Goal: Task Accomplishment & Management: Complete application form

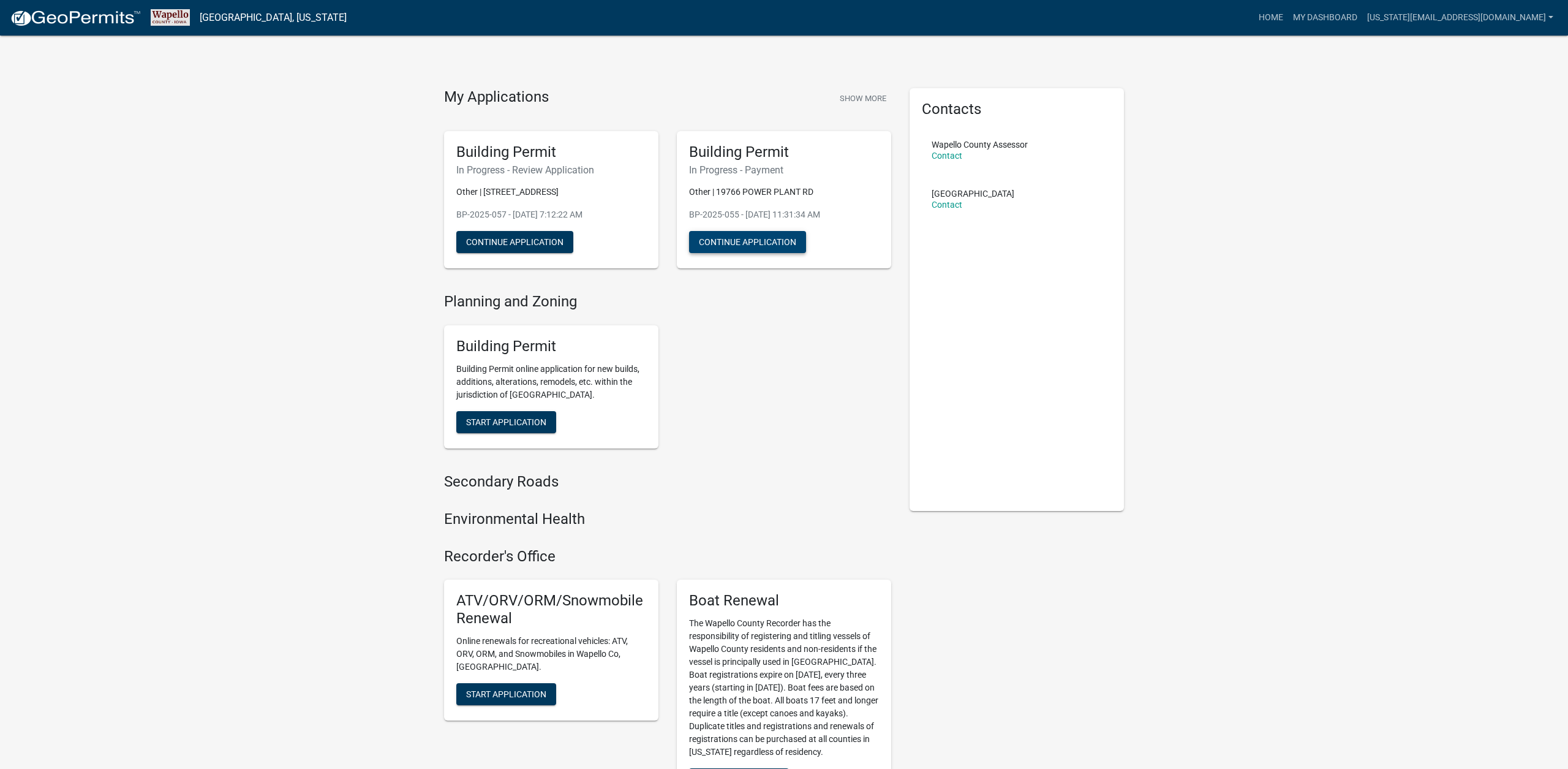
click at [775, 239] on button "Continue Application" at bounding box center [747, 242] width 117 height 22
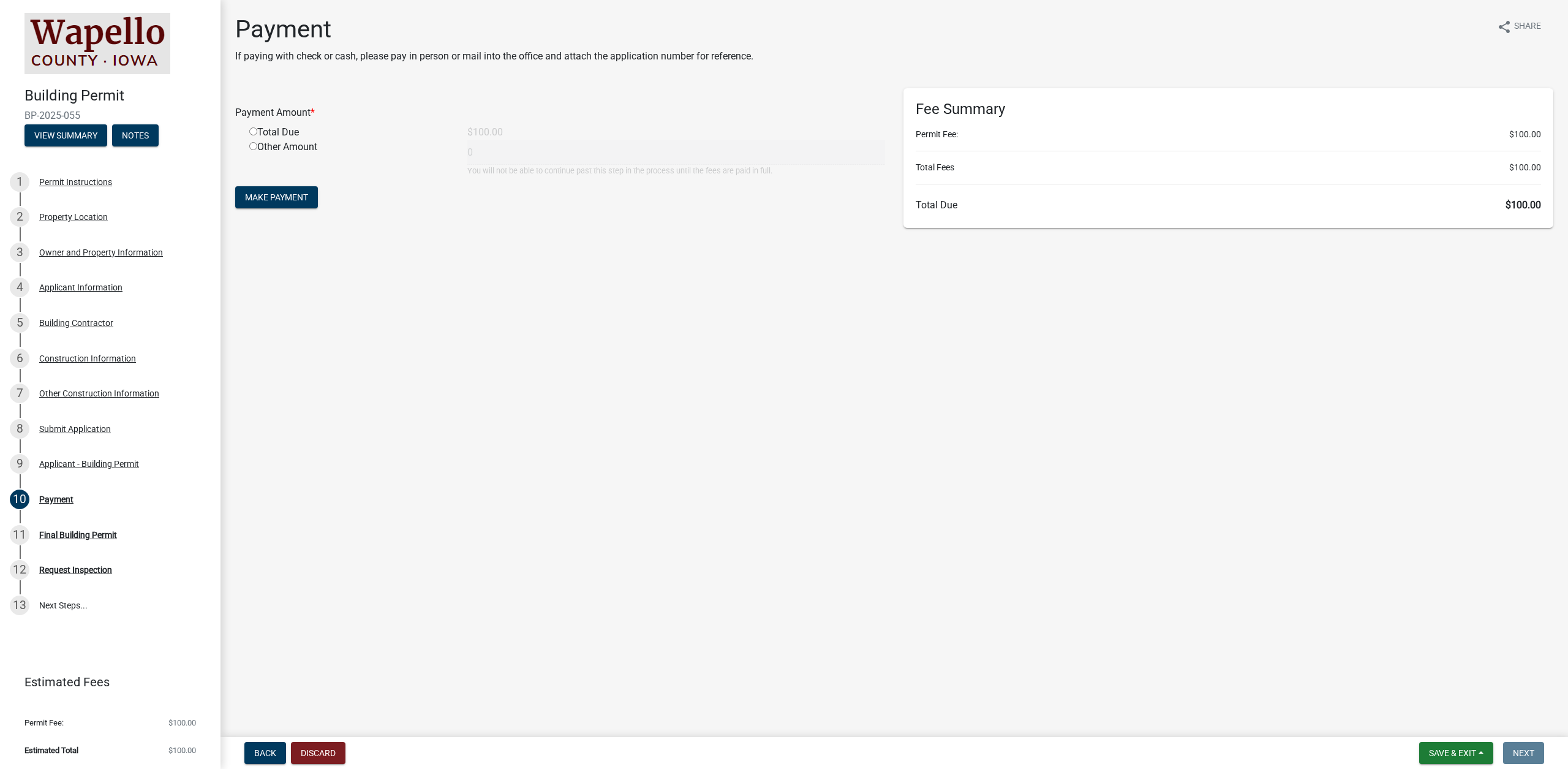
click at [271, 140] on div "Other Amount" at bounding box center [349, 157] width 218 height 37
click at [273, 135] on div "Total Due" at bounding box center [349, 132] width 218 height 14
click at [251, 132] on input "radio" at bounding box center [253, 132] width 8 height 8
radio input "true"
type input "100"
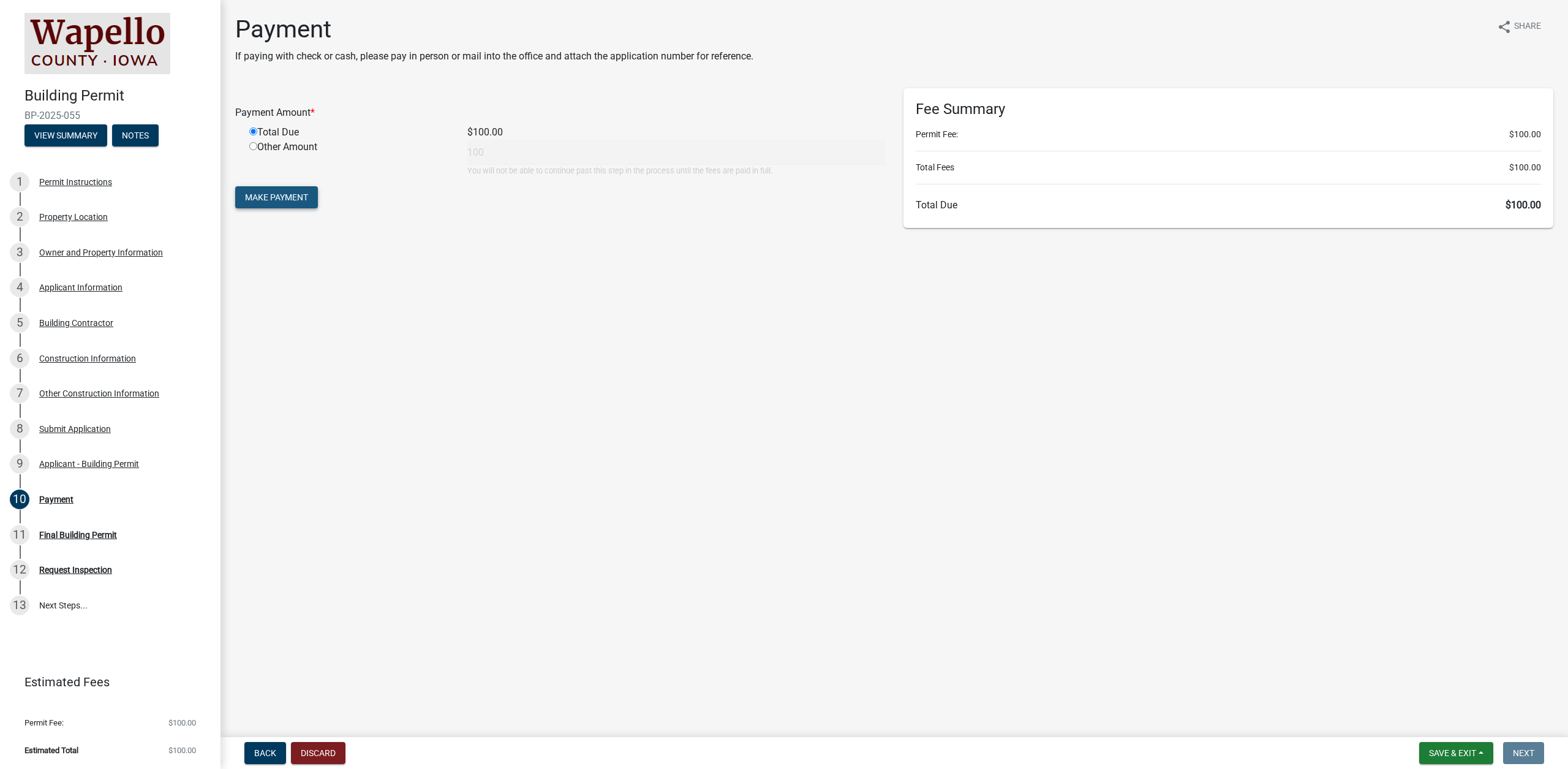
click at [303, 198] on span "Make Payment" at bounding box center [276, 197] width 63 height 10
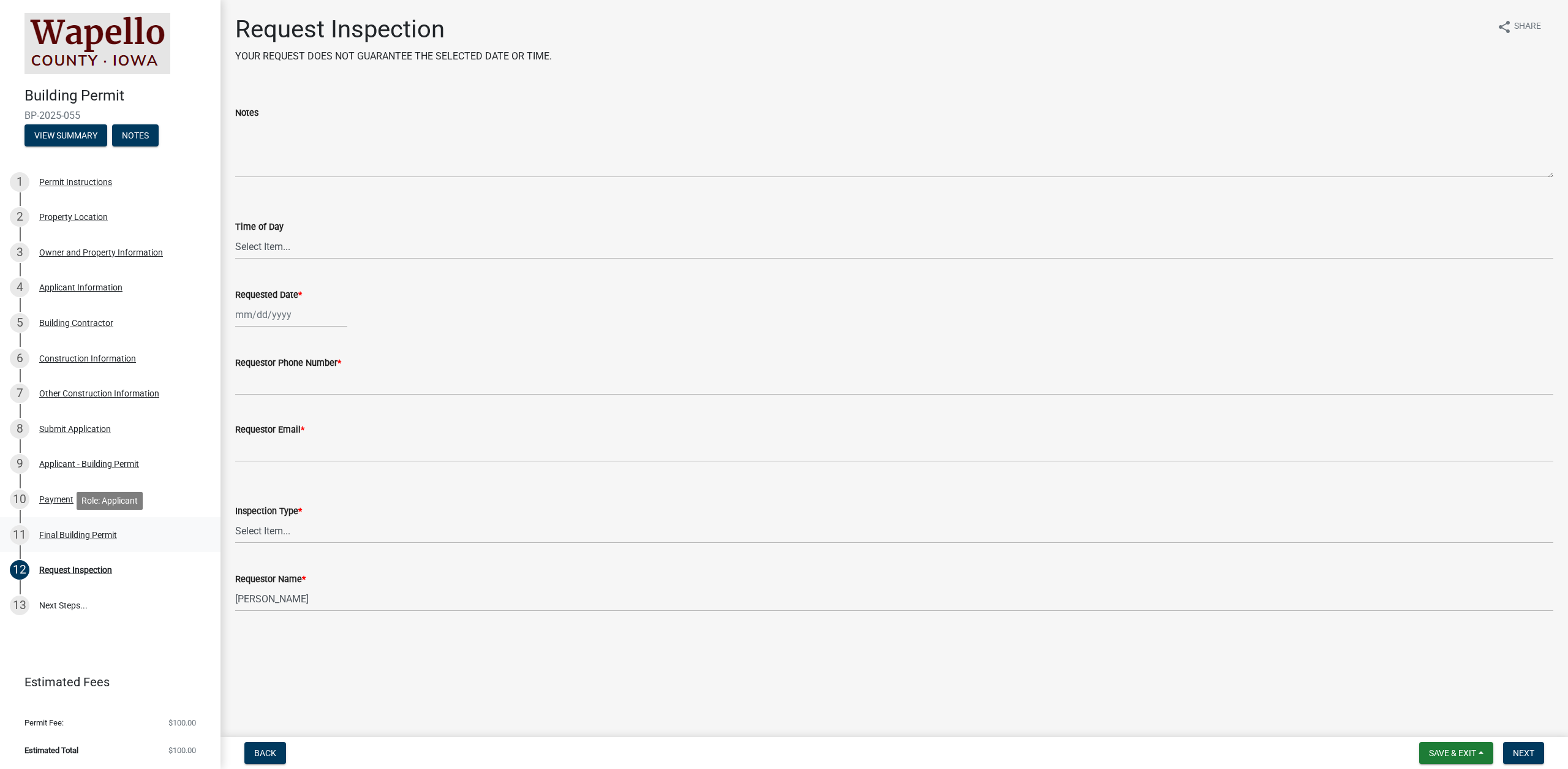
click at [57, 531] on div "Final Building Permit" at bounding box center [78, 534] width 78 height 8
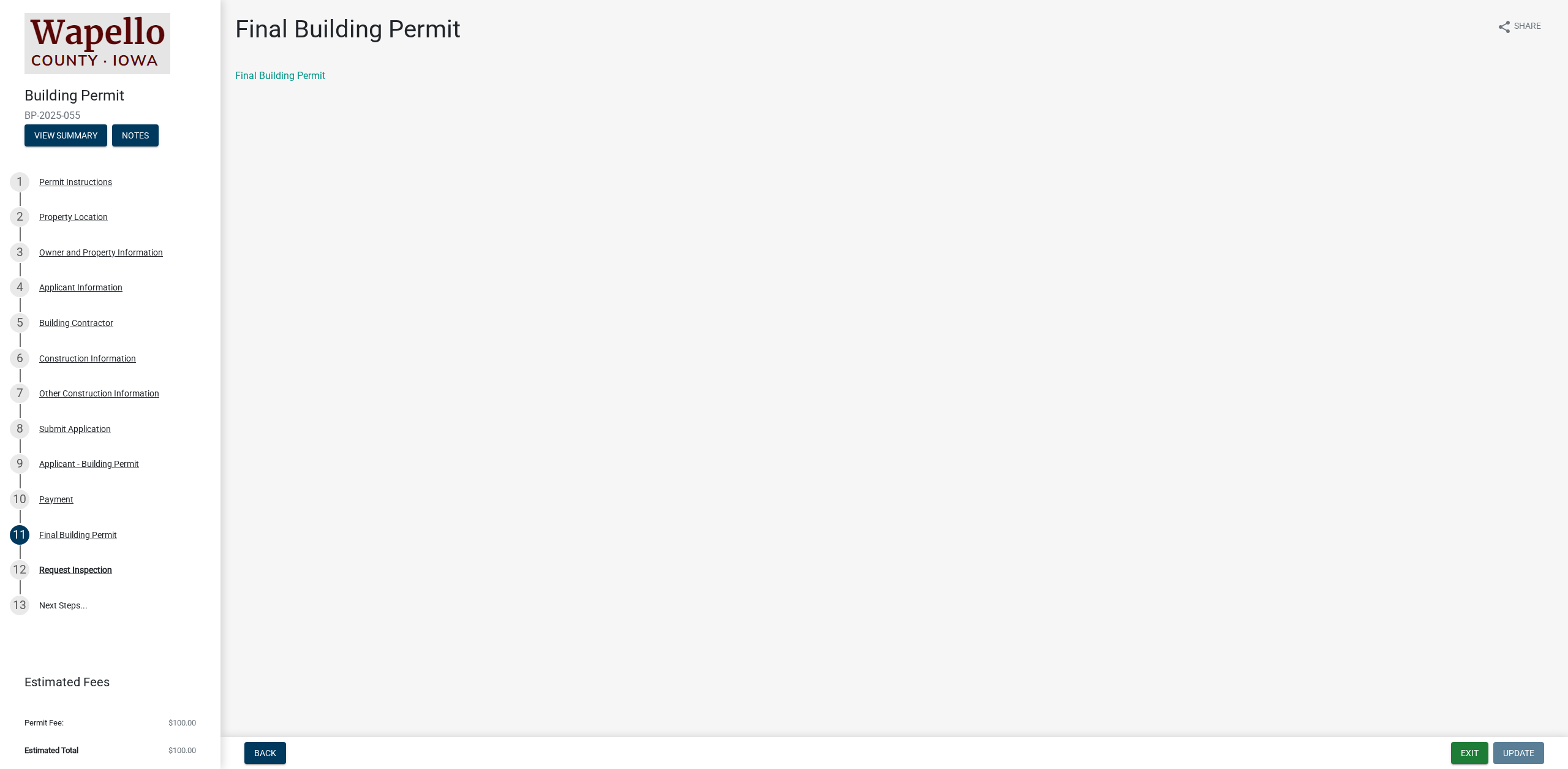
click at [300, 88] on div "Final Building Permit" at bounding box center [894, 80] width 1337 height 24
click at [302, 76] on link "Final Building Permit" at bounding box center [280, 75] width 90 height 12
click at [1466, 755] on button "Exit" at bounding box center [1470, 752] width 37 height 22
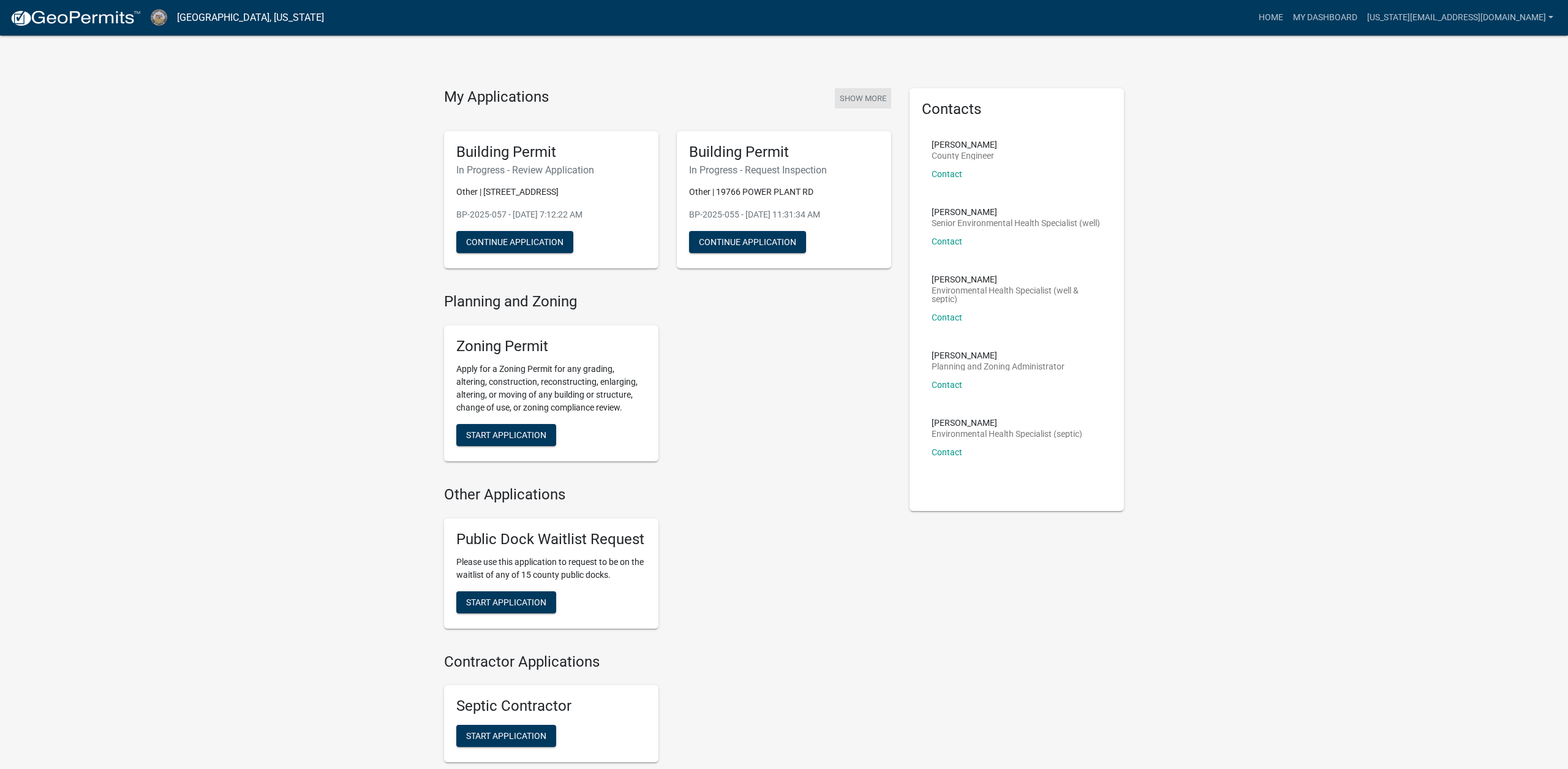
click at [846, 107] on button "Show More" at bounding box center [863, 98] width 57 height 20
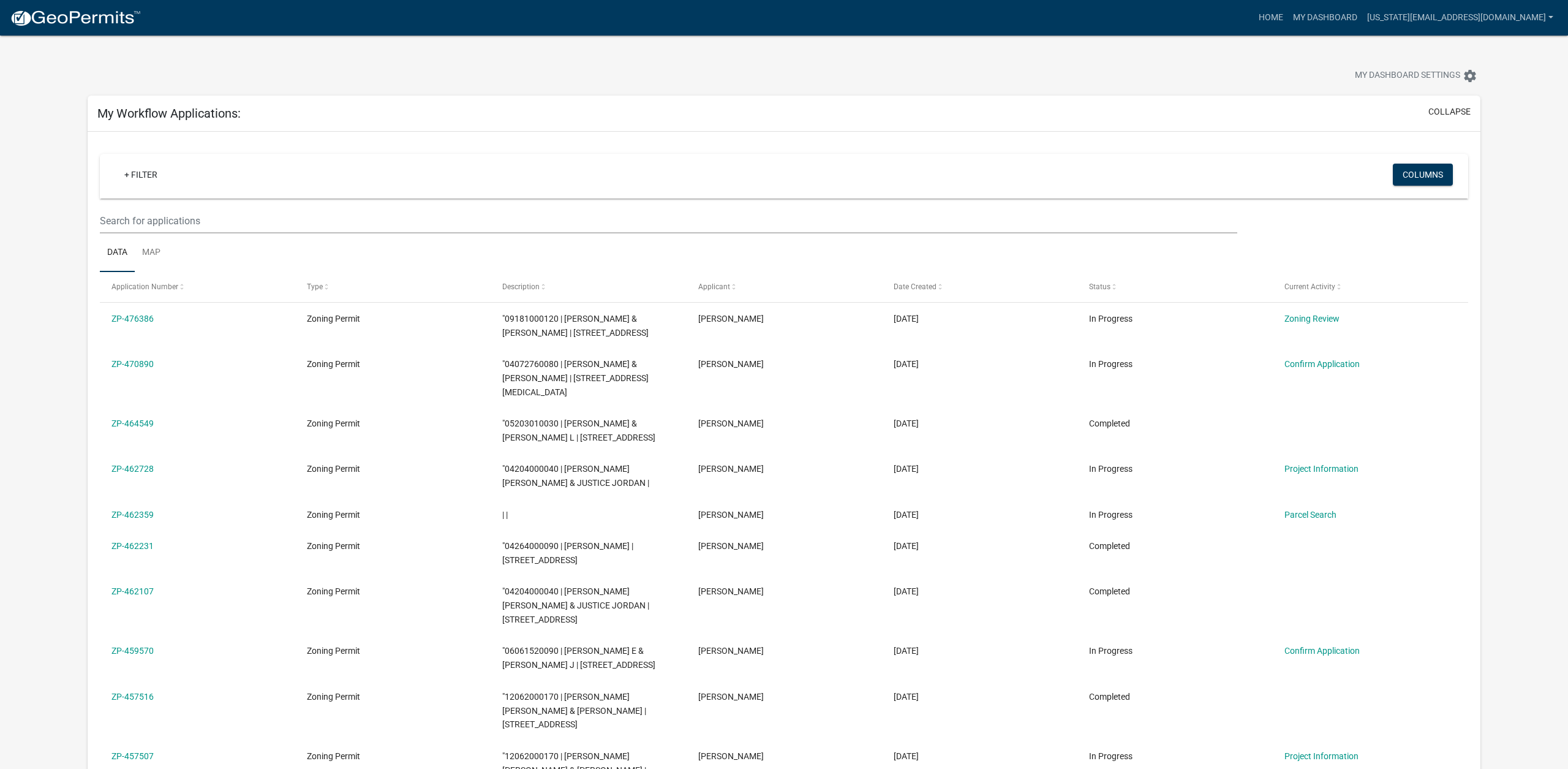
scroll to position [2, 0]
